Goal: Information Seeking & Learning: Learn about a topic

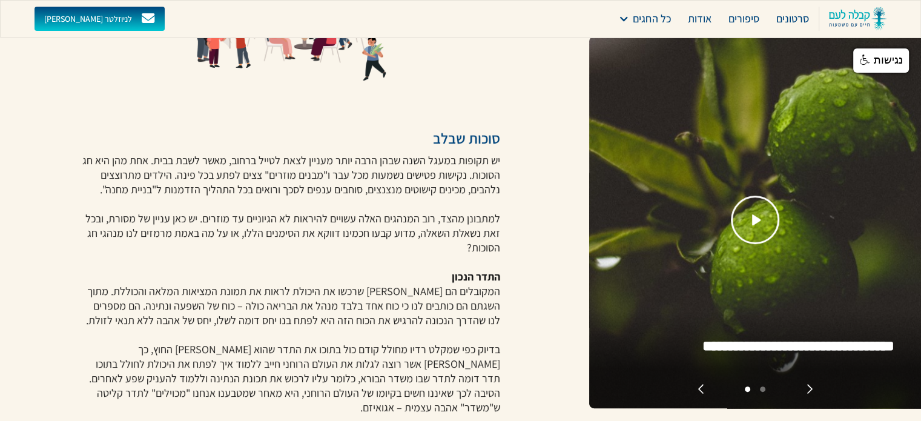
scroll to position [182, 0]
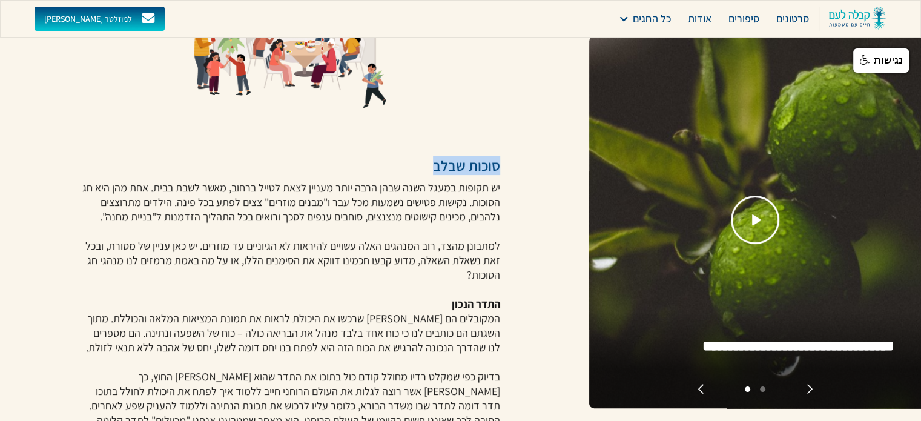
drag, startPoint x: 506, startPoint y: 165, endPoint x: 422, endPoint y: 164, distance: 84.2
click at [422, 164] on div "סוכות סוכות שבלב יש תקופות במעגל השנה שבהן הרבה יותר מעניין לצאת לטייל ברחוב, מ…" at bounding box center [294, 213] width 589 height 790
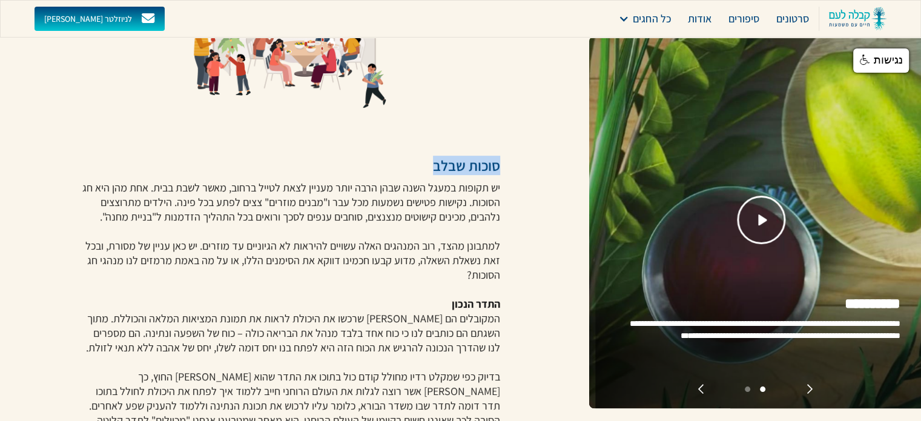
copy h3 "סוכות שבלב"
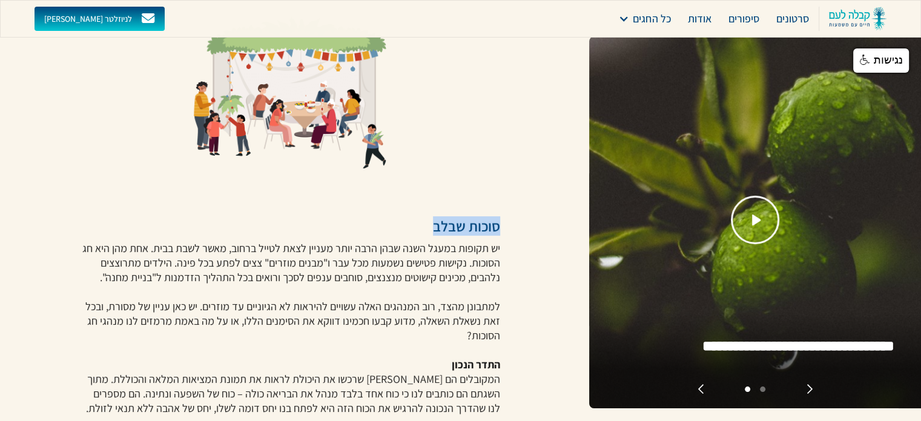
scroll to position [0, 0]
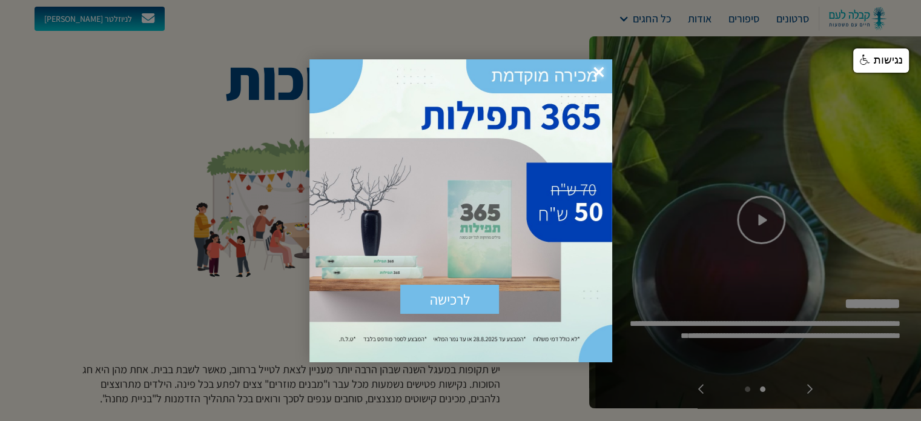
click at [601, 67] on span "×" at bounding box center [599, 72] width 27 height 27
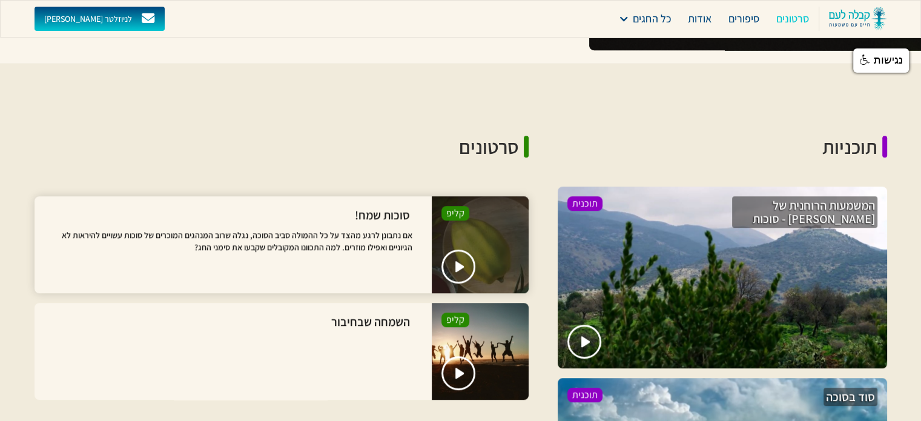
scroll to position [787, 0]
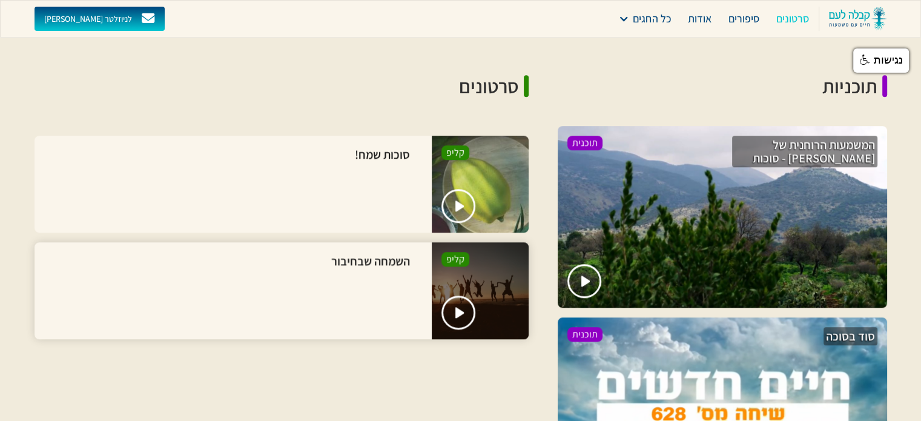
click at [407, 270] on div "השמחה שבחיבור" at bounding box center [371, 291] width 84 height 78
click at [393, 252] on h3 "השמחה שבחיבור" at bounding box center [371, 261] width 84 height 18
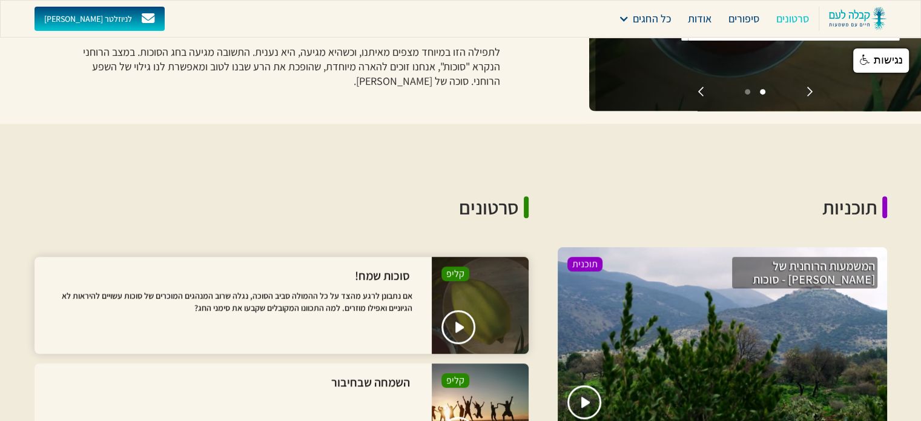
scroll to position [848, 0]
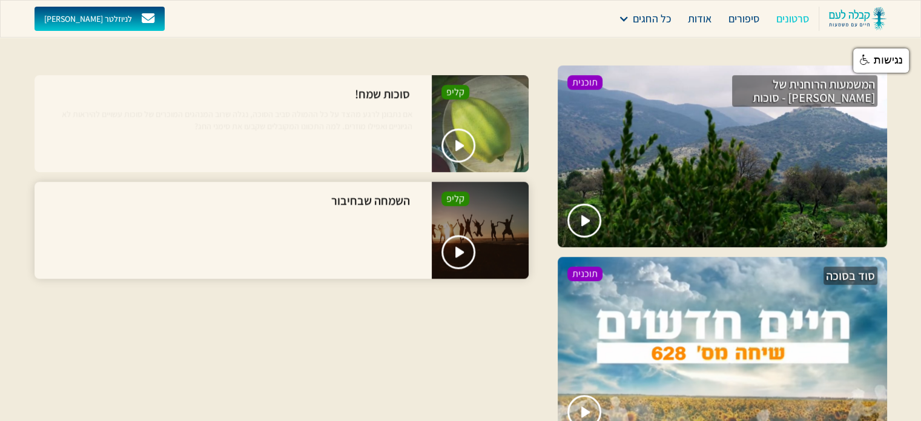
click at [479, 227] on div at bounding box center [480, 230] width 97 height 97
click at [392, 191] on h3 "השמחה שבחיבור" at bounding box center [371, 200] width 84 height 18
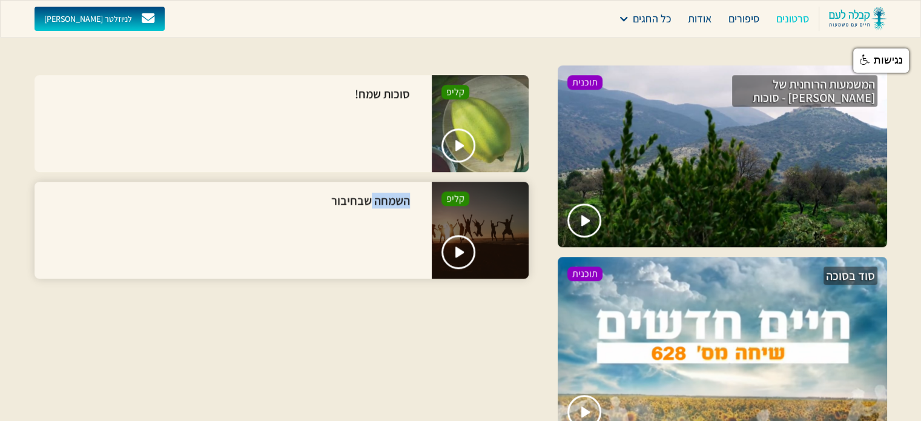
click at [392, 191] on h3 "השמחה שבחיבור" at bounding box center [371, 200] width 84 height 18
click at [452, 193] on div "קליפ" at bounding box center [455, 199] width 18 height 12
click at [458, 193] on div "קליפ" at bounding box center [455, 199] width 18 height 12
click at [465, 240] on link "open lightbox" at bounding box center [459, 252] width 38 height 38
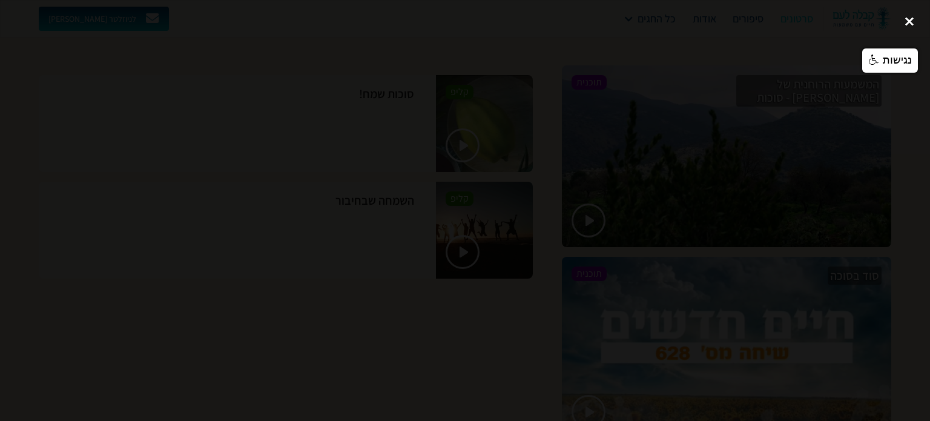
click at [907, 18] on div "close lightbox" at bounding box center [909, 21] width 41 height 27
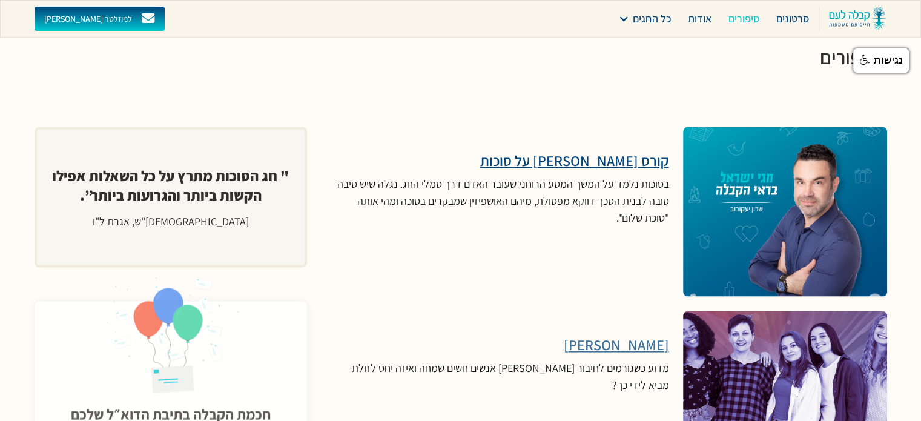
scroll to position [2483, 0]
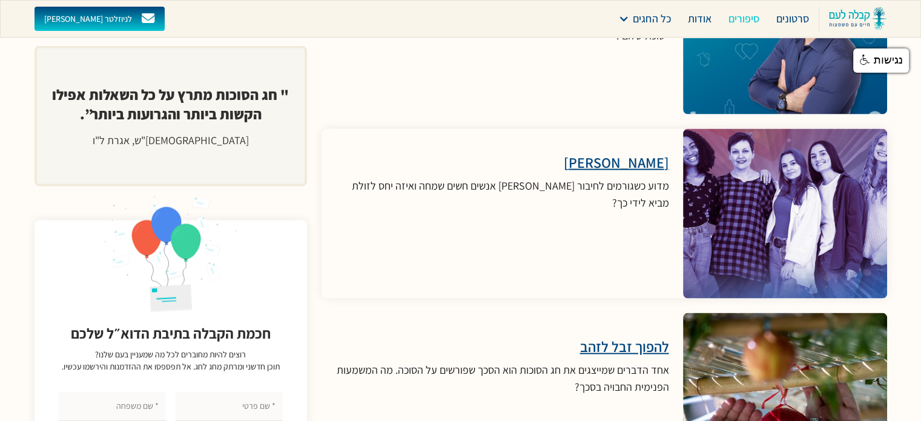
click at [654, 153] on h3 "[PERSON_NAME]" at bounding box center [502, 162] width 333 height 18
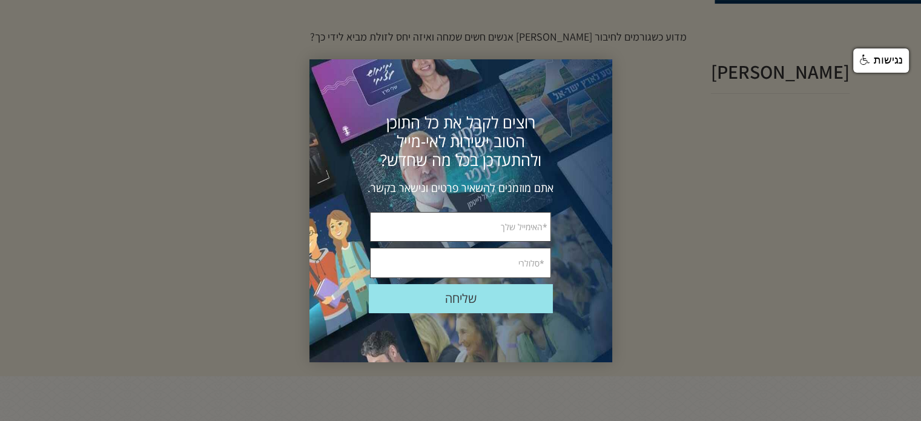
scroll to position [363, 0]
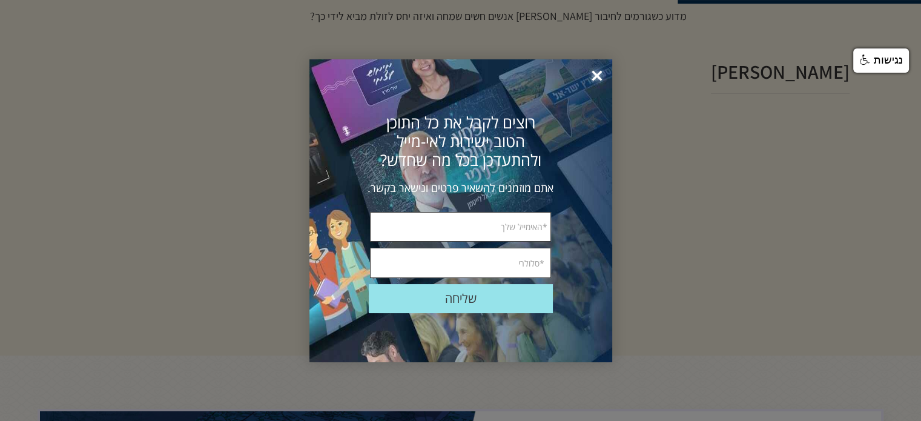
click at [598, 81] on span "×" at bounding box center [597, 76] width 27 height 27
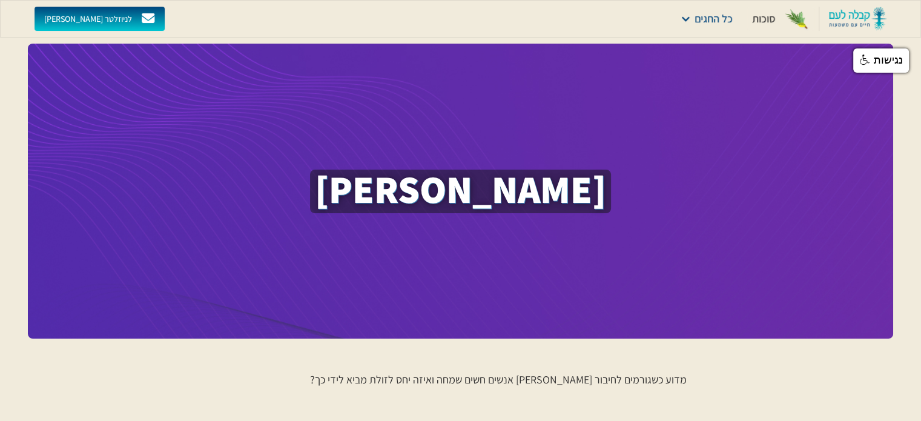
scroll to position [0, 0]
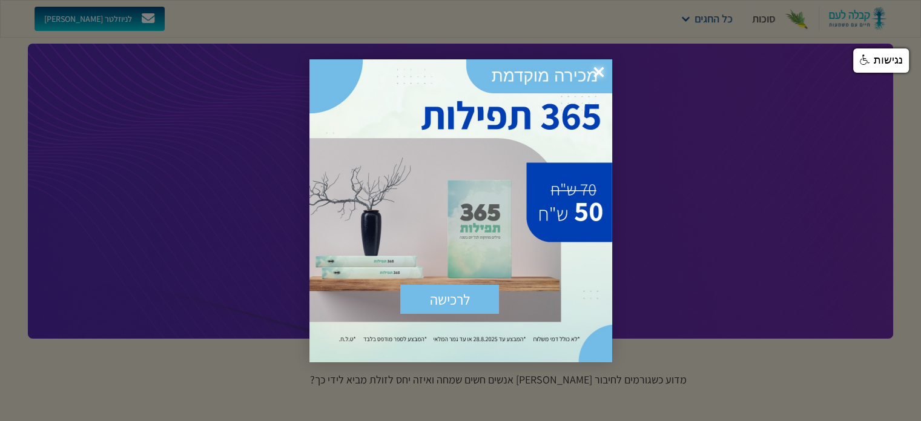
click at [606, 67] on span "×" at bounding box center [599, 72] width 27 height 27
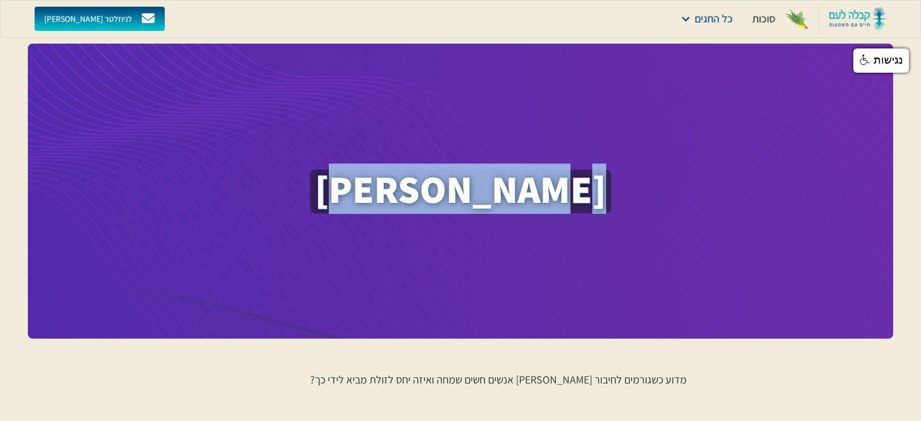
drag, startPoint x: 561, startPoint y: 187, endPoint x: 359, endPoint y: 190, distance: 202.3
click at [359, 190] on h1 "[PERSON_NAME]" at bounding box center [460, 192] width 301 height 44
copy h1 "[PERSON_NAME]"
